Goal: Find specific page/section: Find specific page/section

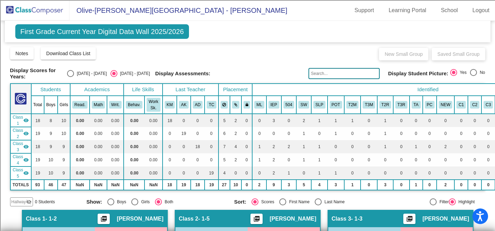
scroll to position [450, 0]
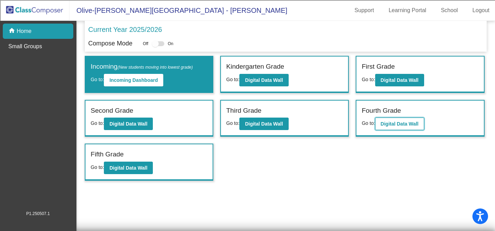
click at [386, 123] on b "Digital Data Wall" at bounding box center [399, 124] width 38 height 6
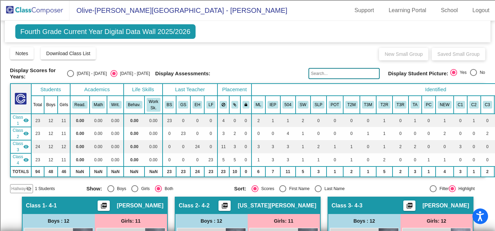
click at [28, 188] on mat-icon "visibility_off" at bounding box center [29, 189] width 6 height 6
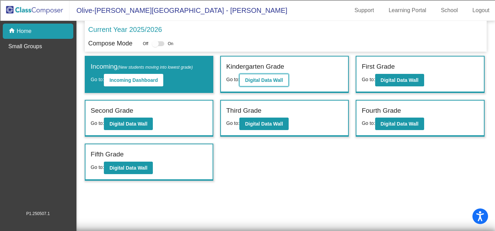
click at [264, 78] on b "Digital Data Wall" at bounding box center [264, 80] width 38 height 6
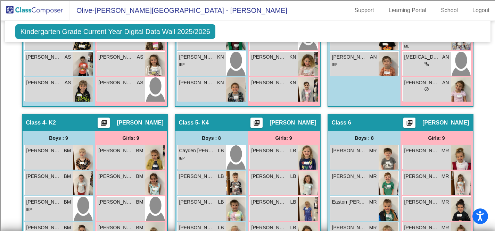
scroll to position [420, 0]
